Goal: Information Seeking & Learning: Learn about a topic

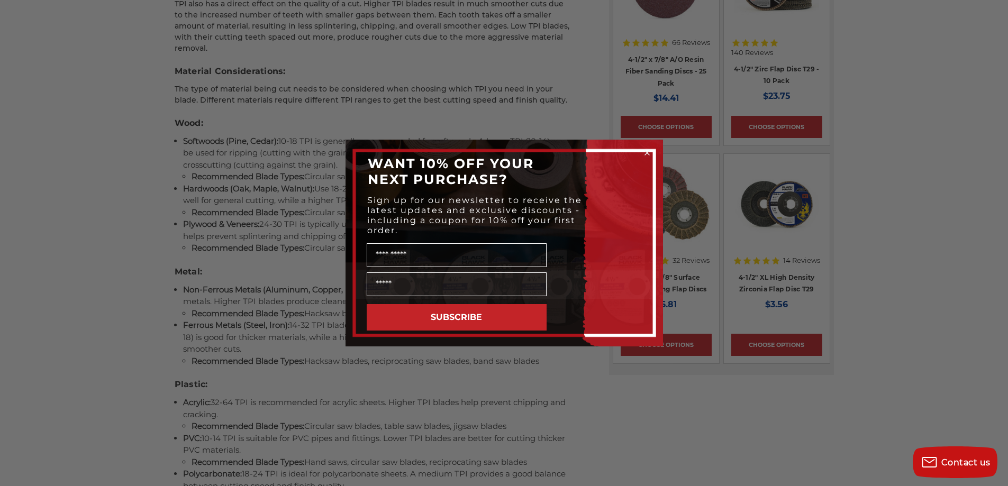
click at [646, 154] on circle "Close dialog" at bounding box center [647, 153] width 10 height 10
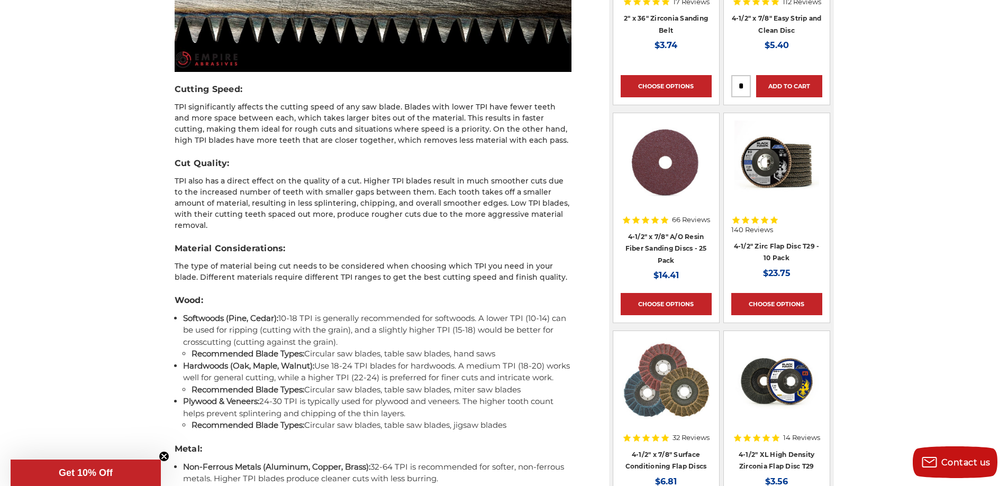
scroll to position [1006, 0]
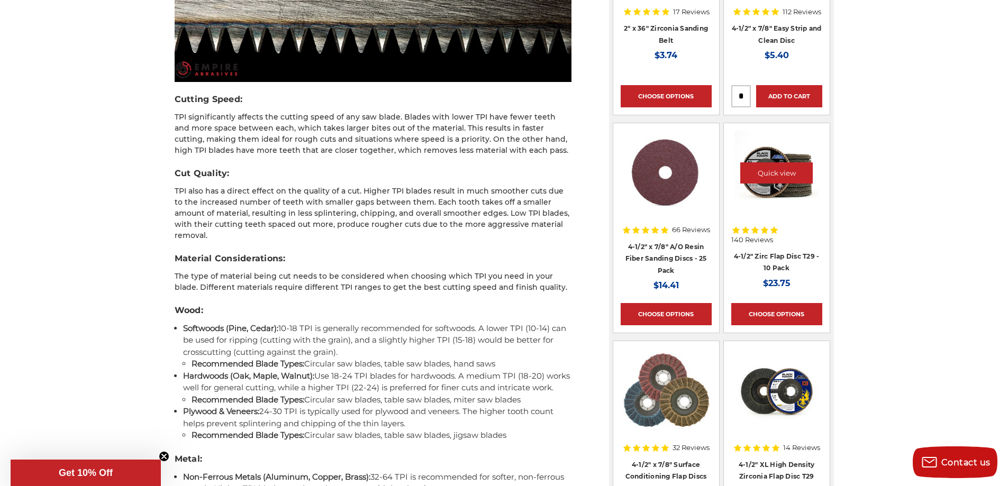
click at [789, 185] on img at bounding box center [776, 173] width 85 height 85
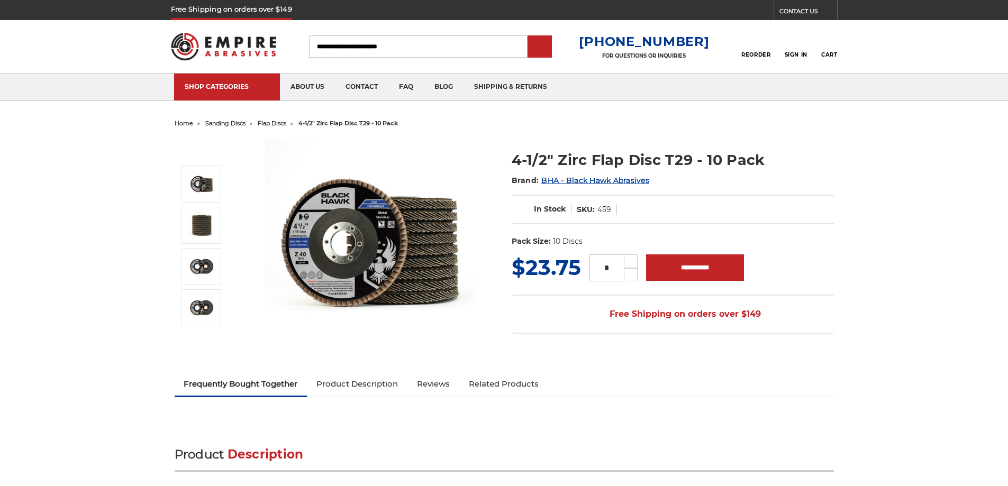
click at [784, 169] on h1 "4-1/2" Zirc Flap Disc T29 - 10 Pack" at bounding box center [673, 160] width 322 height 21
